Goal: Find specific page/section

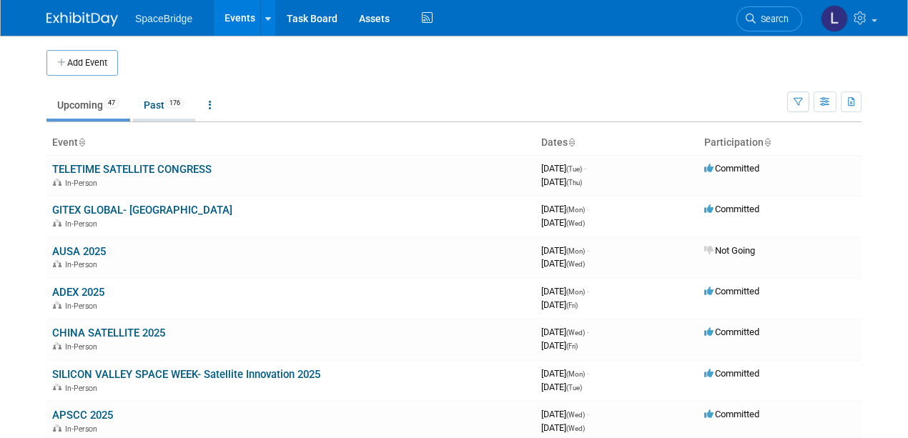
click at [156, 104] on link "Past 176" at bounding box center [164, 105] width 62 height 27
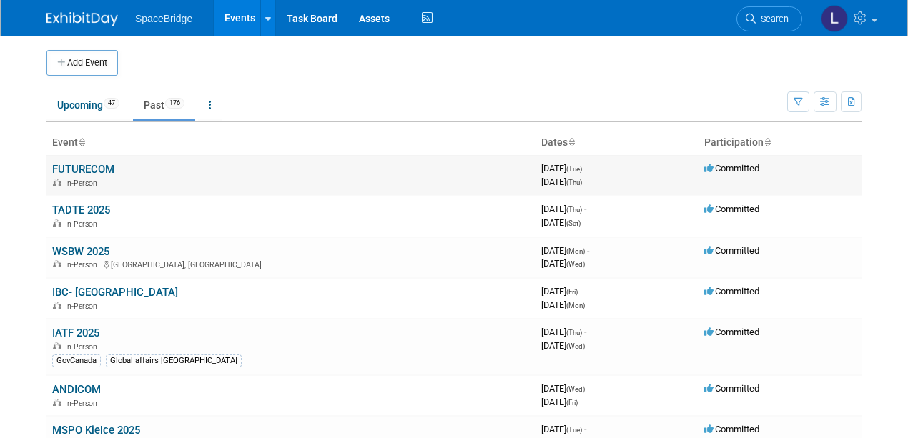
click at [78, 165] on link "FUTURECOM" at bounding box center [83, 169] width 62 height 13
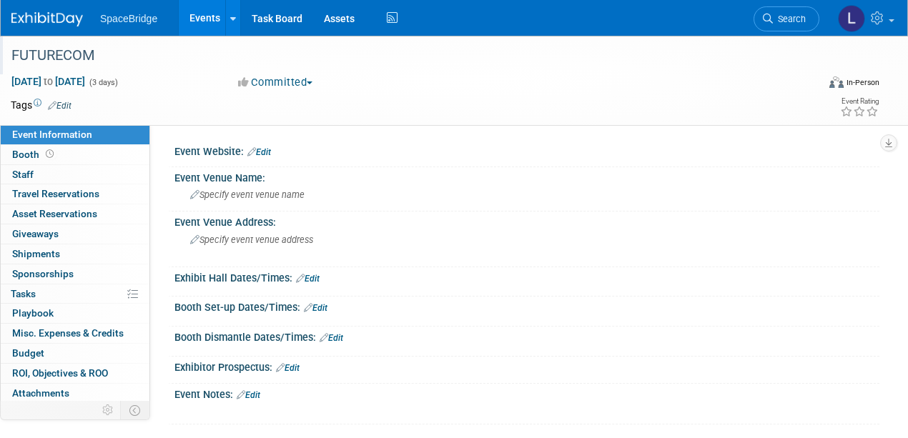
drag, startPoint x: 97, startPoint y: 54, endPoint x: 11, endPoint y: 53, distance: 85.8
click at [11, 53] on div "FUTURECOM" at bounding box center [405, 56] width 799 height 26
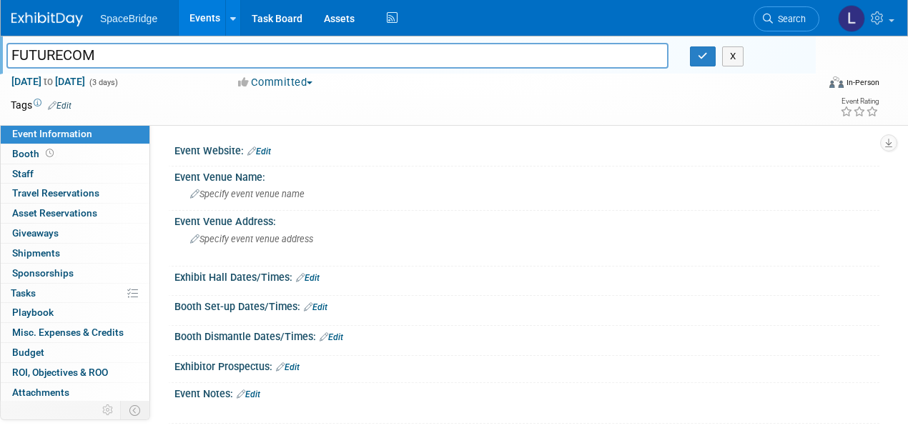
drag, startPoint x: 97, startPoint y: 56, endPoint x: 11, endPoint y: 56, distance: 85.8
click at [11, 56] on input "FUTURECOM" at bounding box center [337, 55] width 662 height 25
